Goal: Task Accomplishment & Management: Manage account settings

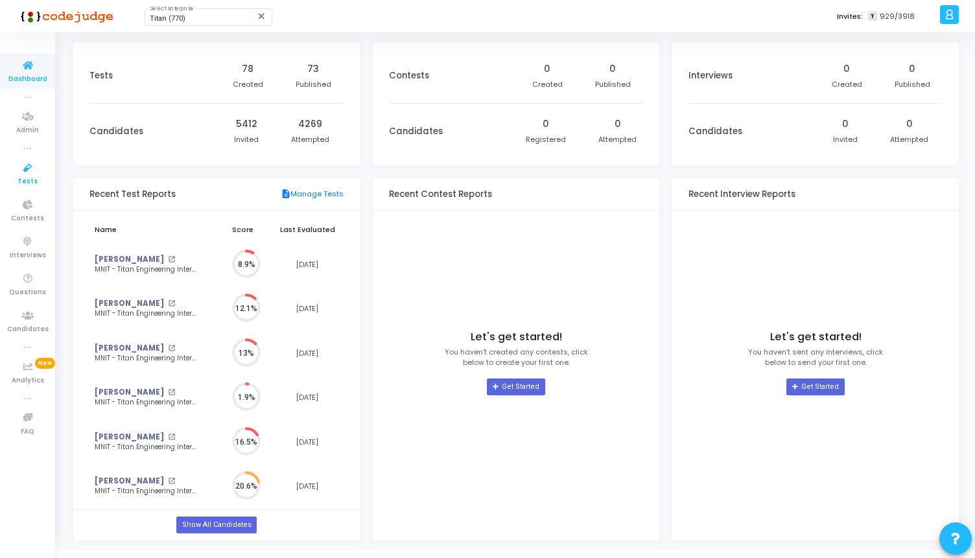
click at [21, 167] on icon at bounding box center [27, 168] width 27 height 16
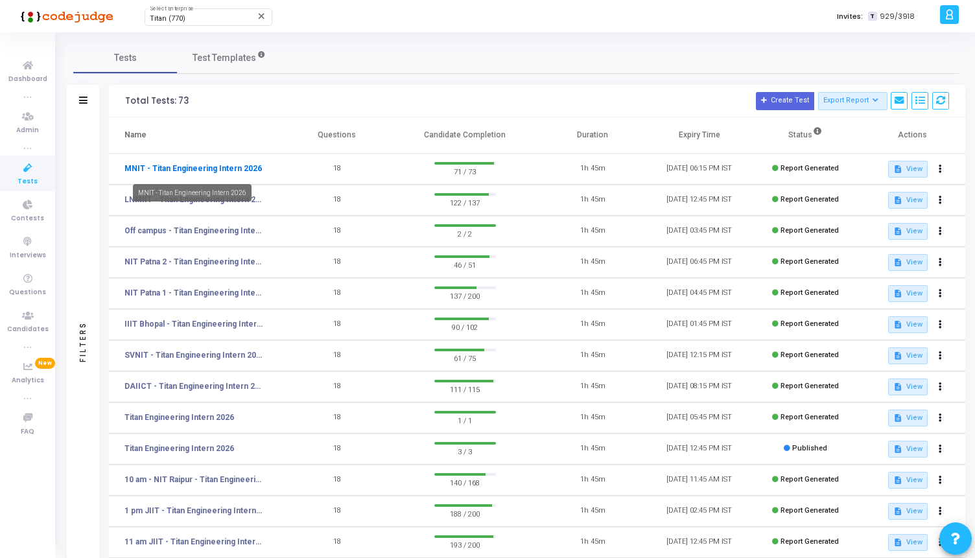
click at [224, 172] on link "MNIT - Titan Engineering Intern 2026" at bounding box center [192, 169] width 137 height 12
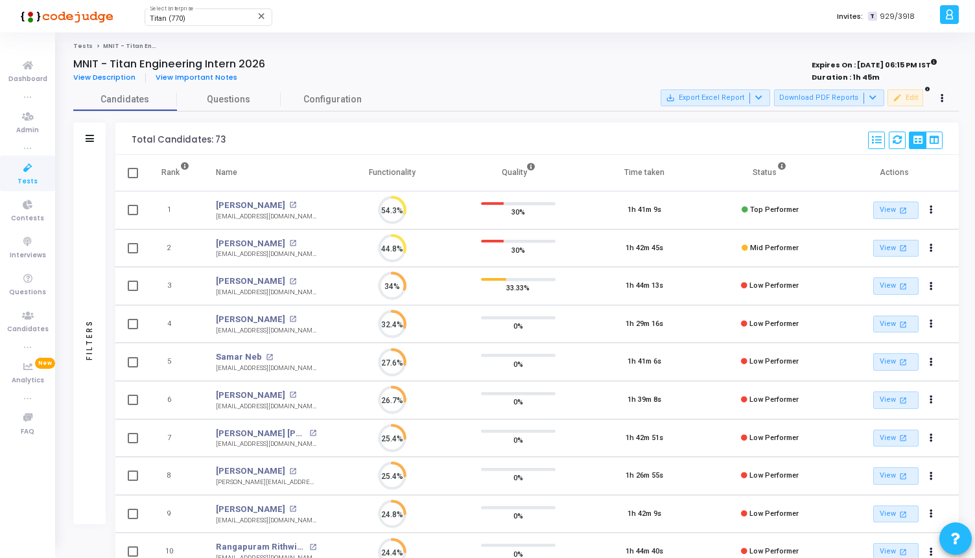
scroll to position [27, 33]
click at [244, 201] on link "[PERSON_NAME]" at bounding box center [250, 205] width 69 height 13
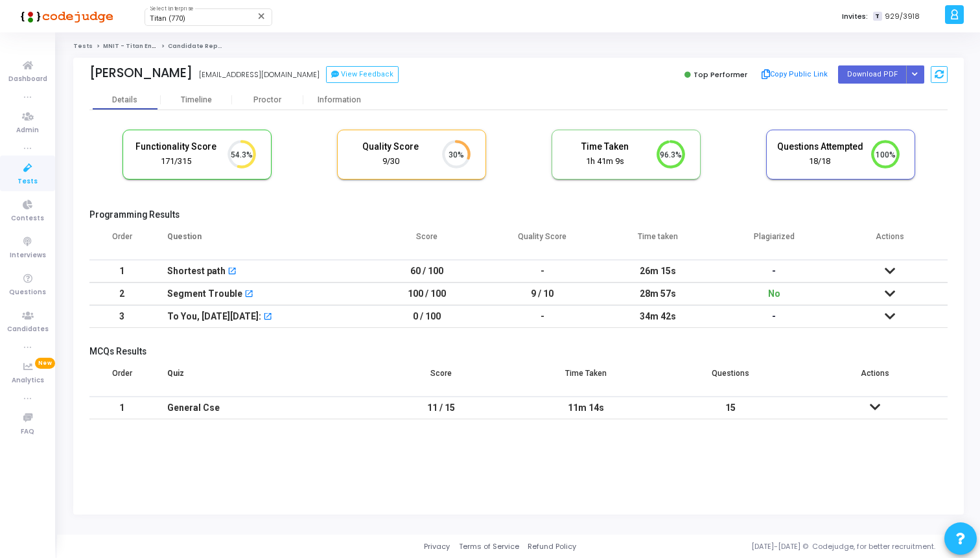
click at [346, 268] on div "Shortest path open_in_new" at bounding box center [261, 271] width 189 height 21
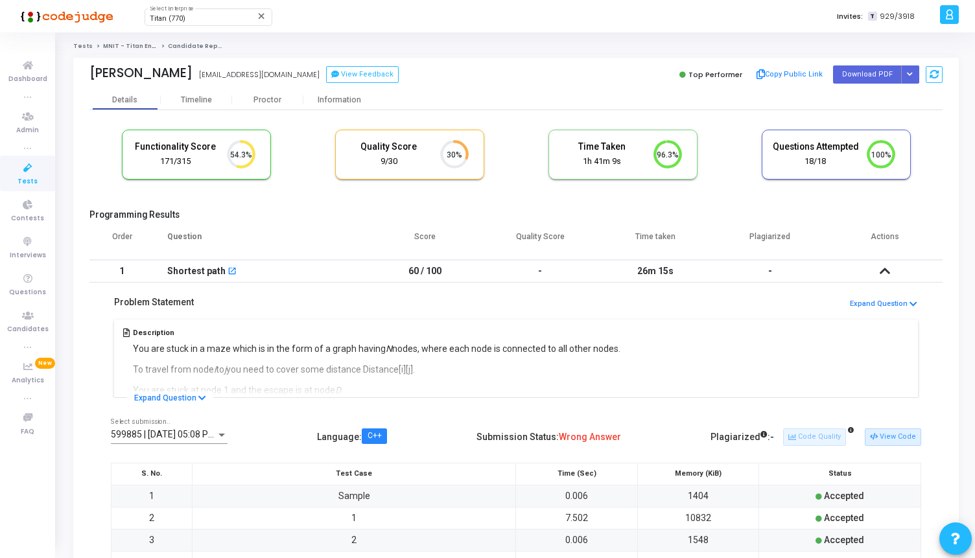
click at [887, 274] on icon at bounding box center [885, 270] width 10 height 9
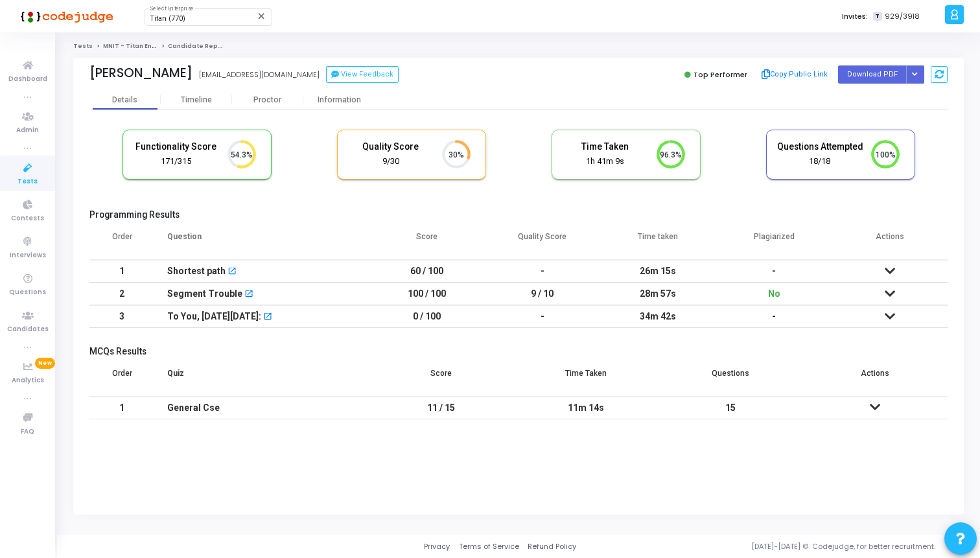
click at [13, 171] on link "Tests" at bounding box center [27, 174] width 55 height 36
